Goal: Information Seeking & Learning: Compare options

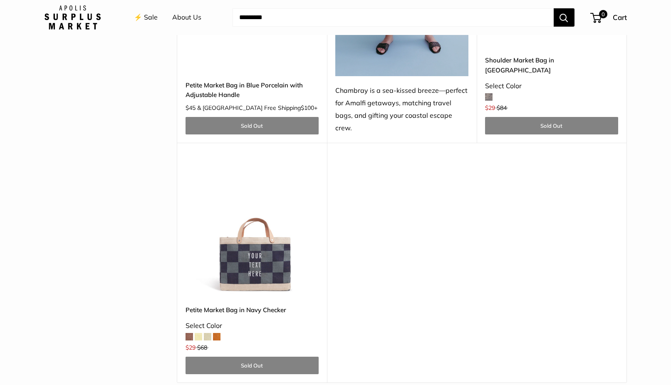
scroll to position [2430, 0]
click at [0, 0] on img at bounding box center [0, 0] width 0 height 0
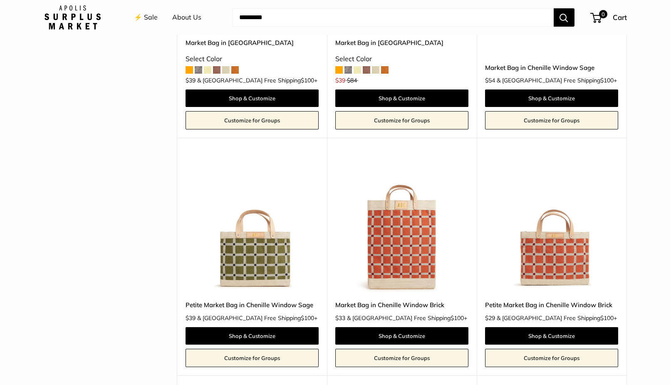
scroll to position [1583, 0]
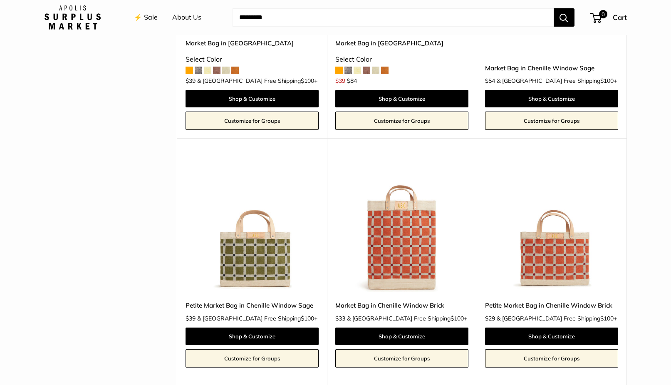
click at [0, 0] on img at bounding box center [0, 0] width 0 height 0
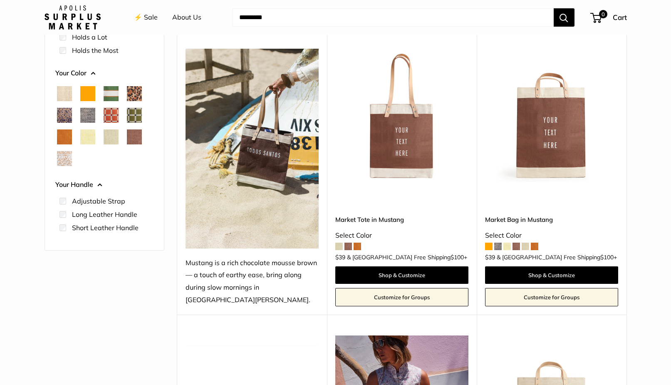
scroll to position [99, 0]
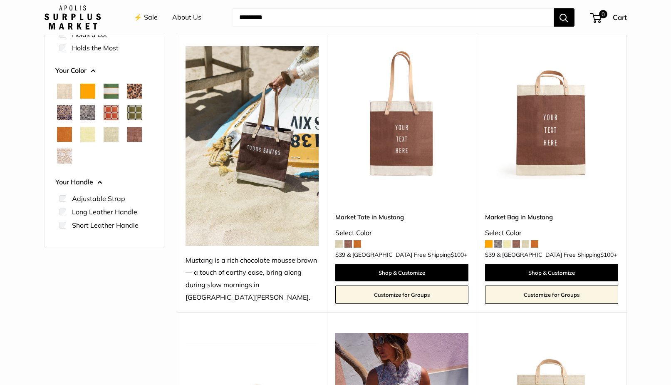
click at [67, 112] on span "Blue Porcelain" at bounding box center [64, 112] width 15 height 15
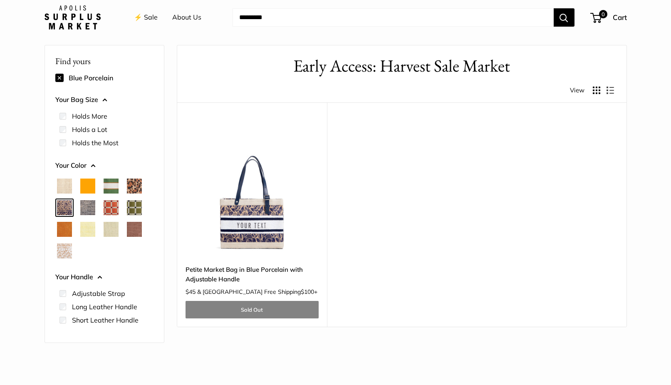
scroll to position [22, 0]
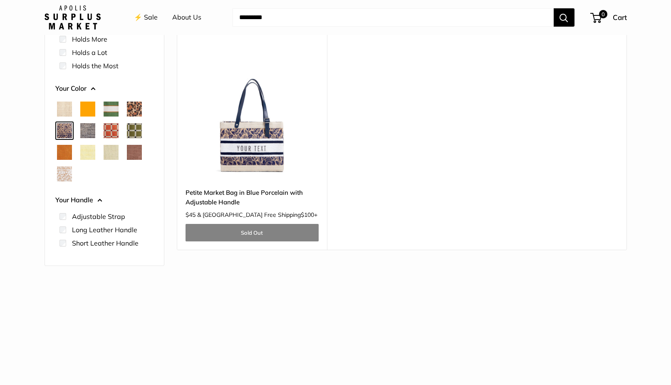
click at [89, 134] on span "Chambray" at bounding box center [87, 130] width 15 height 15
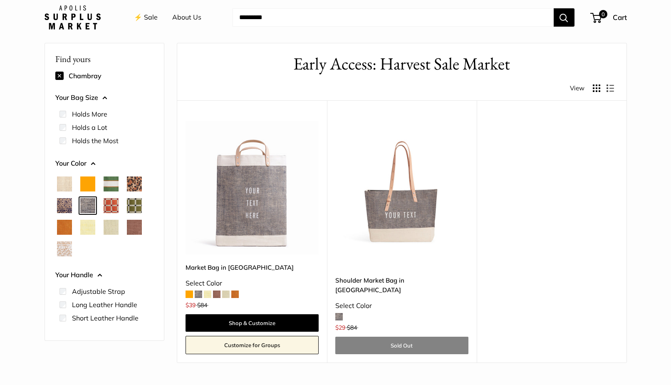
scroll to position [22, 0]
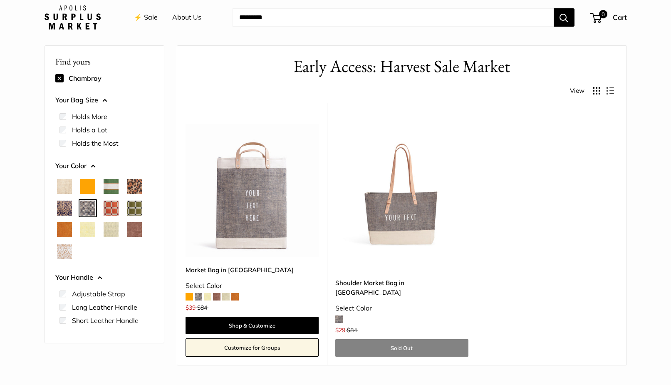
scroll to position [99, 0]
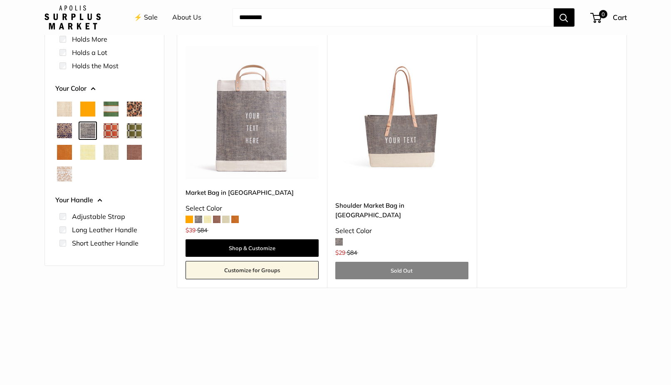
click at [65, 175] on span "White Porcelain" at bounding box center [64, 173] width 15 height 15
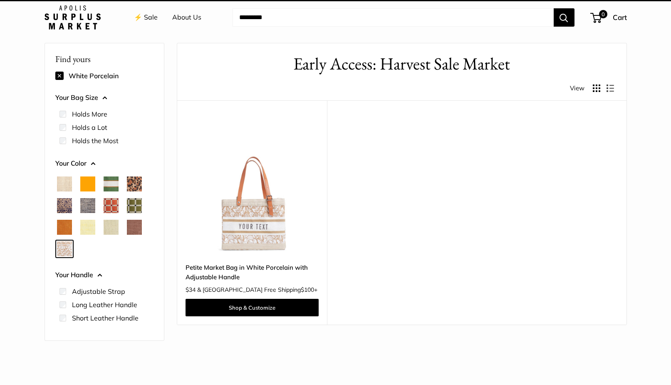
scroll to position [22, 0]
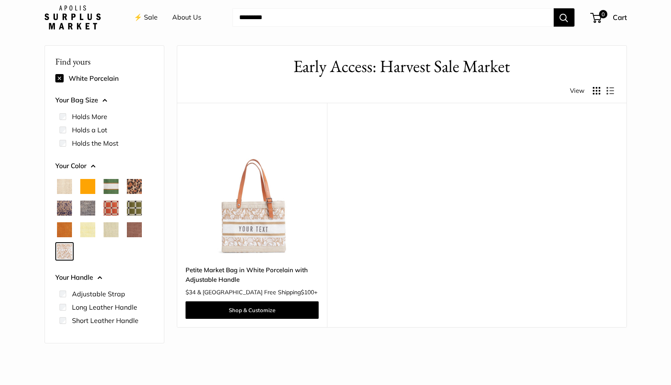
scroll to position [99, 0]
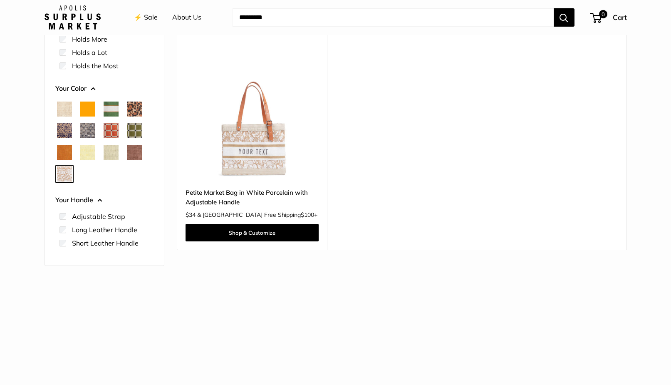
click at [136, 153] on span "Mustang" at bounding box center [134, 152] width 15 height 15
